Goal: Entertainment & Leisure: Consume media (video, audio)

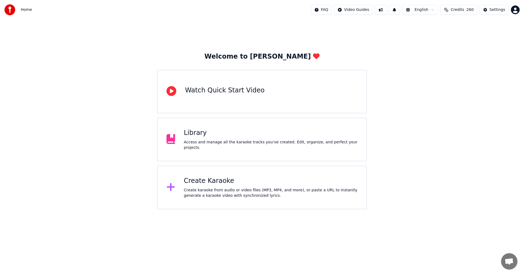
click at [211, 131] on div "Library Access and manage all the karaoke tracks you’ve created. Edit, organize…" at bounding box center [261, 140] width 209 height 44
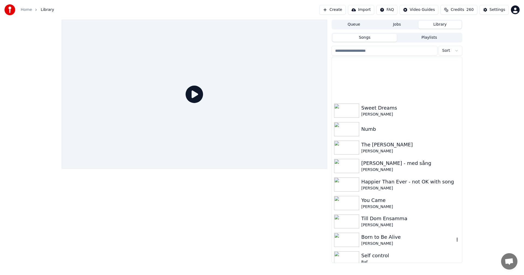
scroll to position [273, 0]
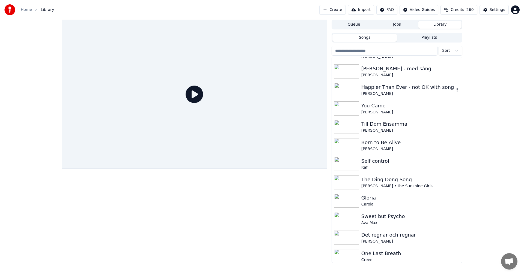
click at [380, 93] on div "[PERSON_NAME]" at bounding box center [407, 93] width 93 height 5
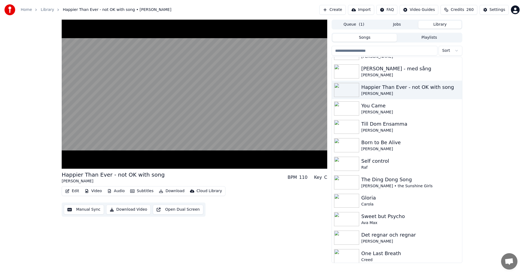
click at [94, 191] on button "Video" at bounding box center [93, 191] width 22 height 8
click at [48, 150] on div "Happier Than Ever - not OK with song [PERSON_NAME] BPM 110 Key C Edit Video Aud…" at bounding box center [262, 142] width 524 height 244
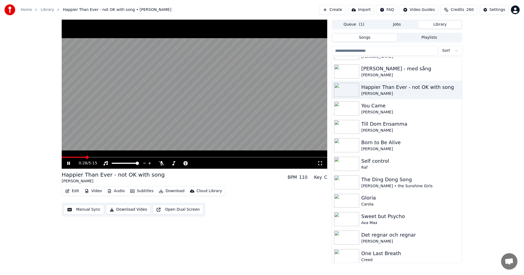
click at [69, 163] on icon at bounding box center [68, 163] width 3 height 3
click at [378, 233] on div "Det regnar och regnar" at bounding box center [407, 235] width 93 height 8
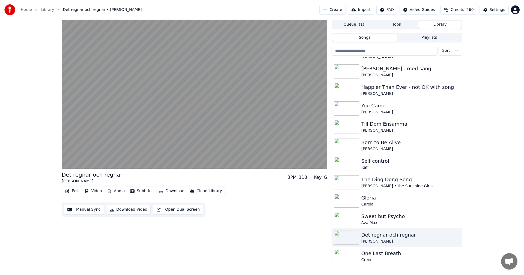
drag, startPoint x: 489, startPoint y: 139, endPoint x: 465, endPoint y: 139, distance: 23.7
click at [489, 139] on div "Det regnar och regnar [PERSON_NAME] BPM 118 Key G Edit Video Audio Subtitles Do…" at bounding box center [262, 142] width 524 height 244
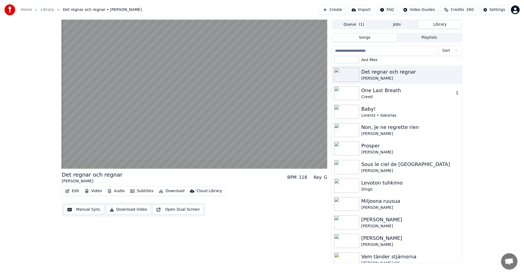
click at [391, 94] on div "Creed" at bounding box center [407, 96] width 93 height 5
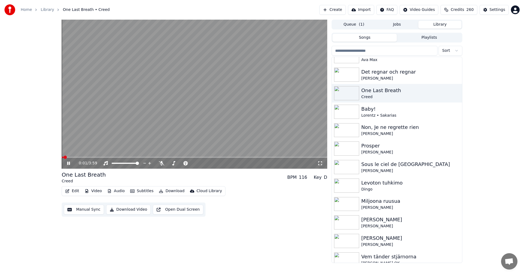
click at [77, 158] on span at bounding box center [194, 157] width 265 height 1
click at [92, 157] on span at bounding box center [194, 157] width 265 height 1
click at [119, 158] on span at bounding box center [194, 157] width 265 height 1
click at [133, 158] on div "0:52 / 3:59" at bounding box center [194, 163] width 265 height 11
click at [146, 157] on span at bounding box center [194, 157] width 265 height 1
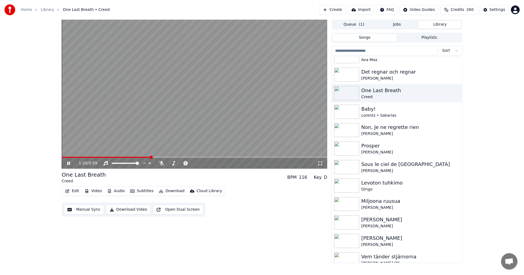
click at [179, 158] on span at bounding box center [194, 157] width 265 height 1
click at [202, 157] on span at bounding box center [194, 157] width 265 height 1
click at [70, 163] on icon at bounding box center [68, 163] width 3 height 3
click at [70, 164] on icon at bounding box center [68, 163] width 3 height 4
click at [227, 157] on span at bounding box center [194, 157] width 265 height 1
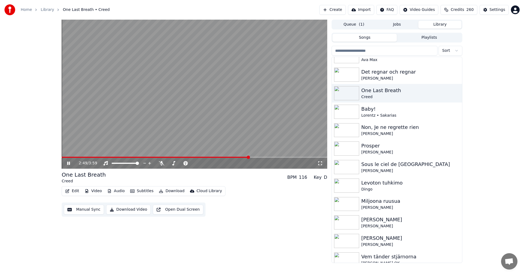
click at [248, 157] on span at bounding box center [194, 157] width 265 height 1
click at [277, 157] on span at bounding box center [194, 157] width 265 height 1
click at [244, 156] on video at bounding box center [194, 94] width 265 height 149
click at [246, 157] on span at bounding box center [170, 157] width 216 height 1
click at [66, 163] on icon at bounding box center [72, 163] width 13 height 4
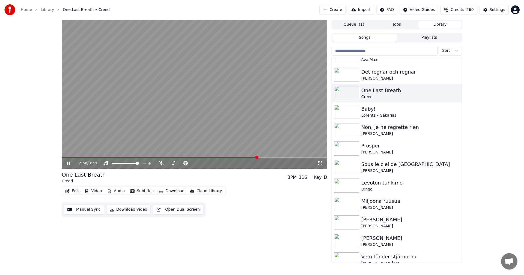
click at [281, 157] on span at bounding box center [194, 157] width 265 height 1
click at [148, 158] on span at bounding box center [171, 157] width 219 height 1
click at [288, 157] on span at bounding box center [194, 157] width 265 height 1
click at [305, 157] on span at bounding box center [194, 157] width 265 height 1
click at [68, 163] on icon at bounding box center [68, 163] width 3 height 3
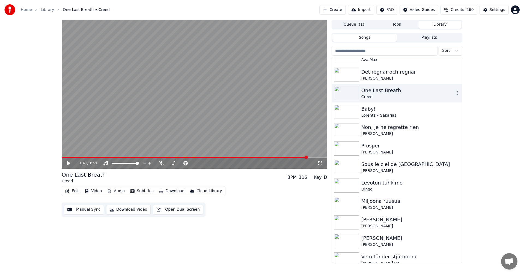
click at [382, 95] on div "Creed" at bounding box center [407, 96] width 93 height 5
click at [161, 164] on icon at bounding box center [161, 163] width 5 height 4
click at [159, 191] on icon "button" at bounding box center [161, 191] width 4 height 4
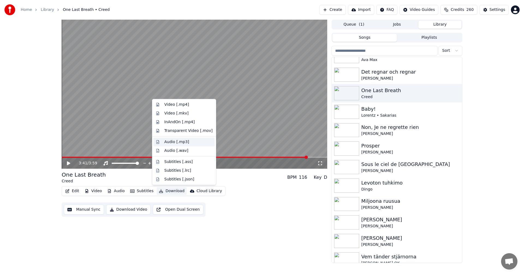
click at [190, 142] on div "Audio [.mp3]" at bounding box center [188, 141] width 48 height 5
